Goal: Task Accomplishment & Management: Manage account settings

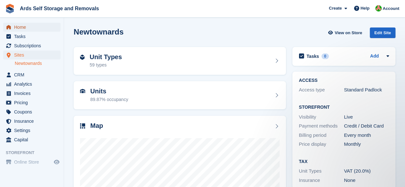
click at [33, 26] on span "Home" at bounding box center [33, 27] width 38 height 9
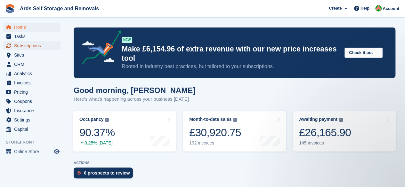
click at [18, 46] on span "Subscriptions" at bounding box center [33, 45] width 38 height 9
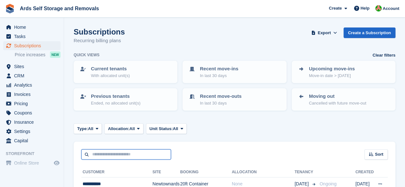
click at [106, 154] on input "text" at bounding box center [126, 155] width 90 height 11
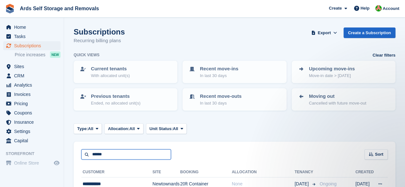
type input "******"
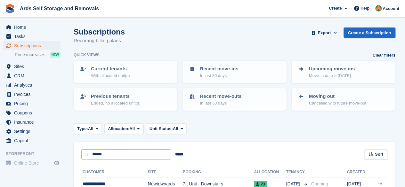
scroll to position [104, 0]
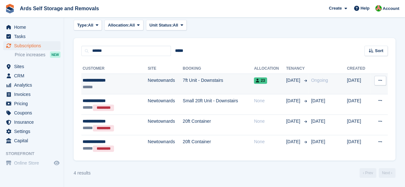
click at [237, 89] on td "7ft Unit - Downstairs" at bounding box center [218, 84] width 71 height 20
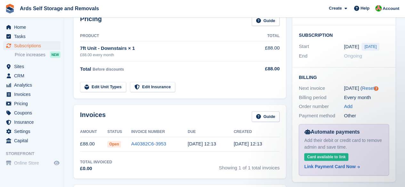
scroll to position [128, 0]
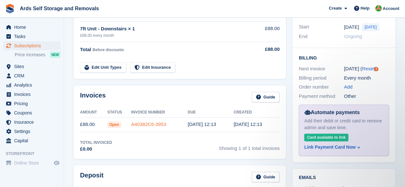
click at [152, 125] on link "A40382C6-3953" at bounding box center [148, 124] width 35 height 5
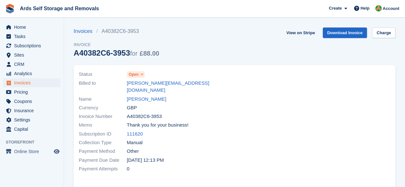
click at [140, 77] on icon at bounding box center [142, 75] width 4 height 4
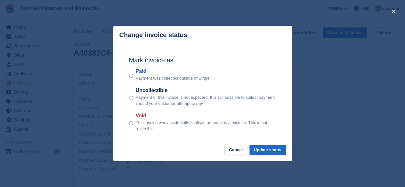
click at [134, 76] on div "Paid Payment was collected outside of Stripe." at bounding box center [202, 75] width 147 height 14
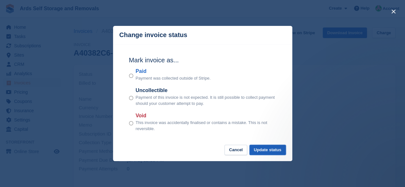
click at [264, 148] on button "Update status" at bounding box center [267, 150] width 36 height 11
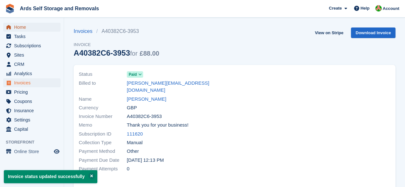
click at [19, 28] on span "Home" at bounding box center [33, 27] width 38 height 9
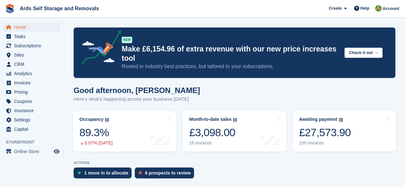
scroll to position [34, 0]
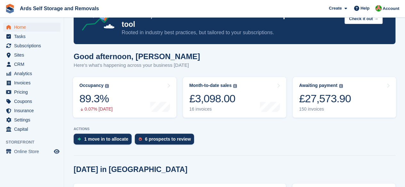
click at [108, 137] on div "1 move in to allocate" at bounding box center [106, 139] width 44 height 5
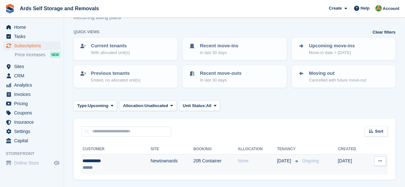
scroll to position [42, 0]
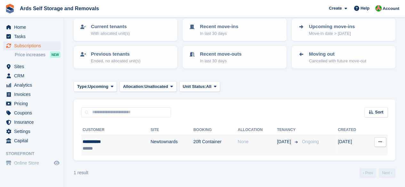
click at [228, 146] on td "20ft Container" at bounding box center [215, 145] width 44 height 20
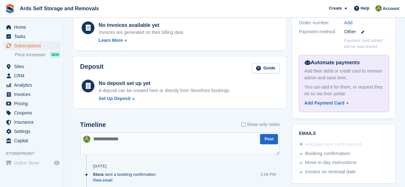
scroll to position [227, 0]
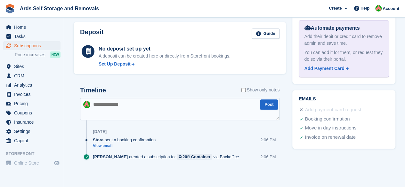
click at [183, 108] on textarea at bounding box center [179, 109] width 199 height 22
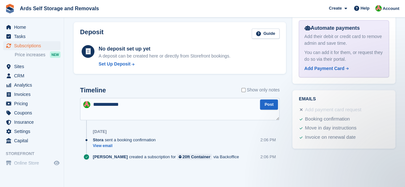
scroll to position [0, 0]
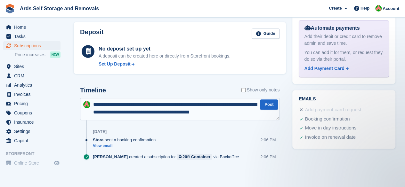
type textarea "**********"
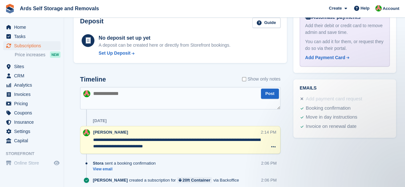
scroll to position [261, 0]
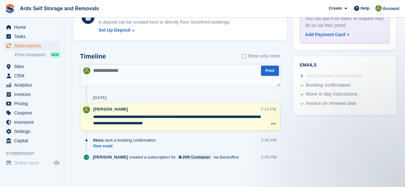
drag, startPoint x: 205, startPoint y: 131, endPoint x: 195, endPoint y: 125, distance: 11.8
click at [195, 125] on div "**********" at bounding box center [180, 109] width 200 height 113
drag, startPoint x: 187, startPoint y: 125, endPoint x: 136, endPoint y: 120, distance: 51.1
click at [136, 120] on textarea "**********" at bounding box center [176, 120] width 167 height 13
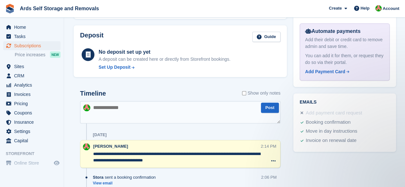
scroll to position [229, 0]
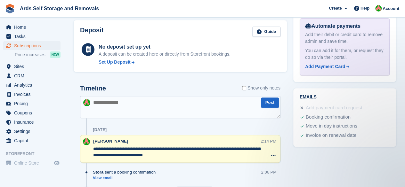
click at [191, 152] on textarea "**********" at bounding box center [176, 152] width 167 height 13
drag, startPoint x: 188, startPoint y: 156, endPoint x: 87, endPoint y: 148, distance: 101.2
click at [87, 148] on div "**********" at bounding box center [180, 149] width 200 height 28
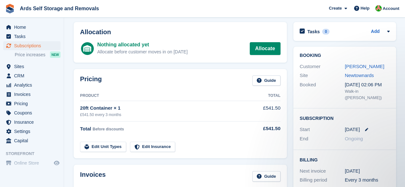
scroll to position [0, 0]
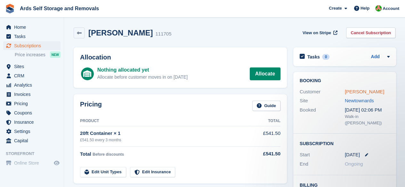
click at [349, 93] on link "Peter Keith" at bounding box center [364, 91] width 39 height 5
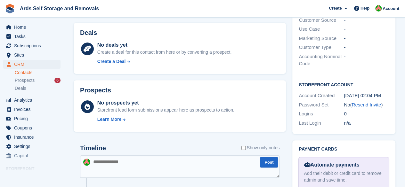
scroll to position [229, 0]
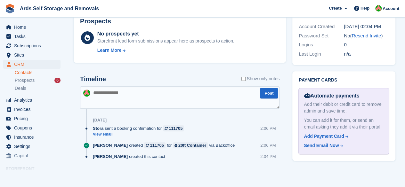
click at [172, 100] on textarea at bounding box center [179, 97] width 199 height 22
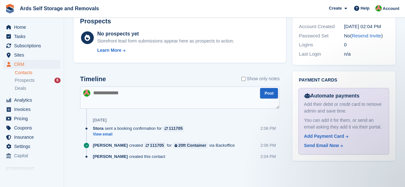
scroll to position [0, 0]
paste textarea "**********"
type textarea "**********"
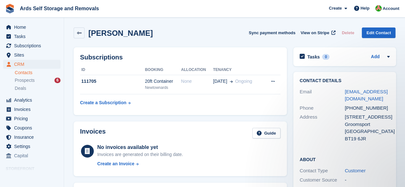
click at [12, 22] on div "Home Tasks Subscriptions Subscriptions Subscriptions Price increases NEW Price …" at bounding box center [32, 90] width 64 height 141
click at [32, 28] on span "Home" at bounding box center [33, 27] width 38 height 9
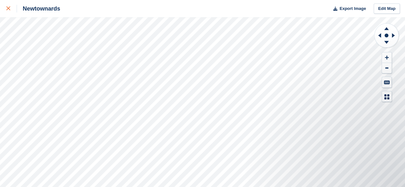
click at [3, 8] on link at bounding box center [8, 8] width 17 height 17
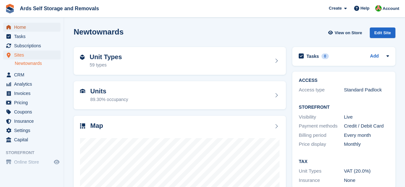
click at [39, 24] on span "Home" at bounding box center [33, 27] width 38 height 9
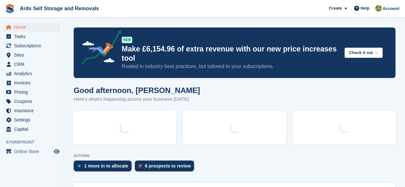
click at [37, 27] on span "Home" at bounding box center [33, 27] width 38 height 9
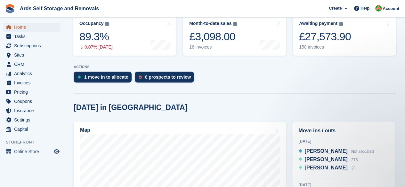
click at [47, 29] on span "Home" at bounding box center [33, 27] width 38 height 9
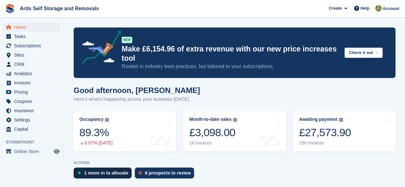
scroll to position [128, 0]
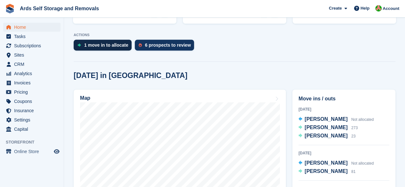
click at [118, 48] on div "1 move in to allocate" at bounding box center [106, 45] width 44 height 5
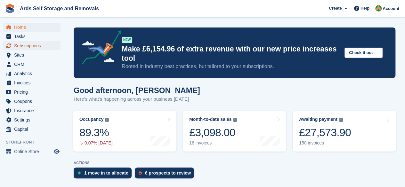
click at [40, 42] on span "Subscriptions" at bounding box center [33, 45] width 38 height 9
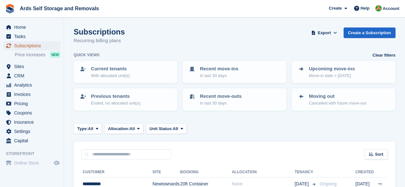
click at [37, 44] on span "Subscriptions" at bounding box center [33, 45] width 38 height 9
click at [33, 26] on span "Home" at bounding box center [33, 27] width 38 height 9
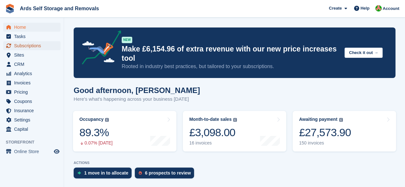
click at [31, 49] on span "Subscriptions" at bounding box center [33, 45] width 38 height 9
click at [36, 45] on span "Subscriptions" at bounding box center [33, 45] width 38 height 9
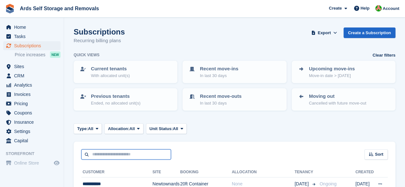
click at [107, 157] on input "text" at bounding box center [126, 155] width 90 height 11
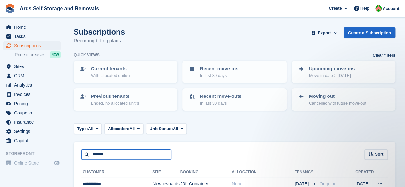
type input "*******"
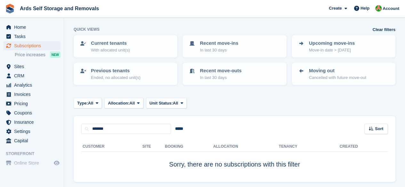
scroll to position [32, 0]
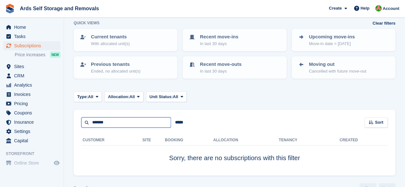
drag, startPoint x: 135, startPoint y: 123, endPoint x: 0, endPoint y: 123, distance: 135.1
click at [0, 123] on div "Home Tasks Subscriptions Subscriptions Subscriptions Price increases NEW Price …" at bounding box center [202, 85] width 405 height 235
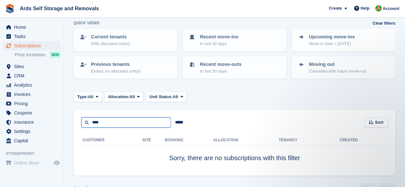
scroll to position [0, 0]
drag, startPoint x: 131, startPoint y: 123, endPoint x: 0, endPoint y: 127, distance: 130.7
click at [0, 127] on div "Home Tasks Subscriptions Subscriptions Subscriptions Price increases NEW Price …" at bounding box center [202, 85] width 405 height 235
type input "********"
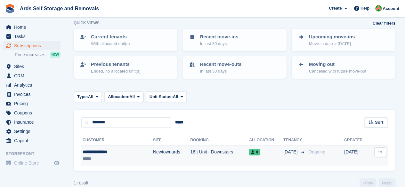
click at [224, 155] on td "16ft Unit - Downstairs" at bounding box center [219, 156] width 59 height 20
